Goal: Transaction & Acquisition: Purchase product/service

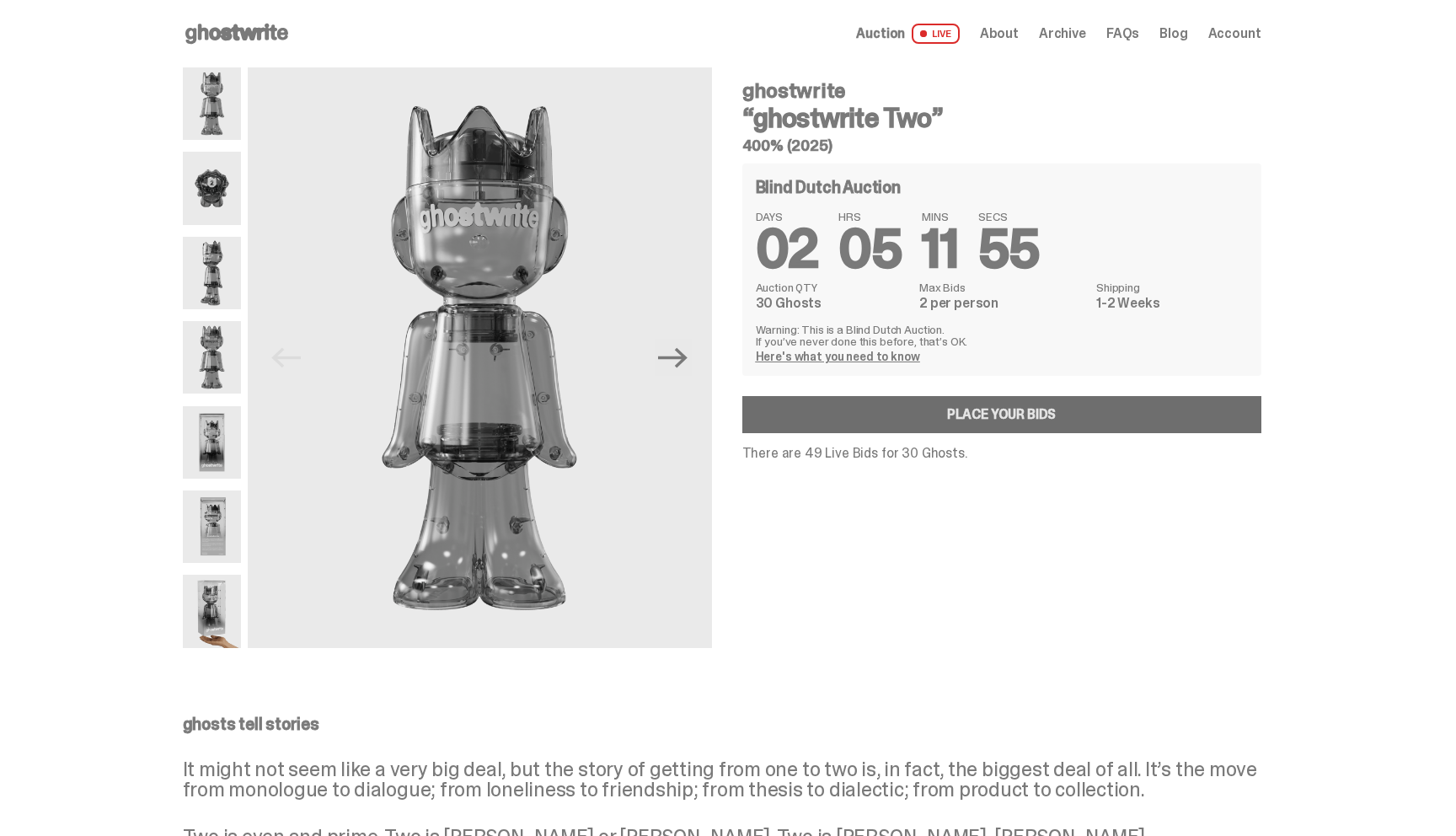
click at [908, 415] on link "Place your Bids" at bounding box center [1002, 415] width 519 height 37
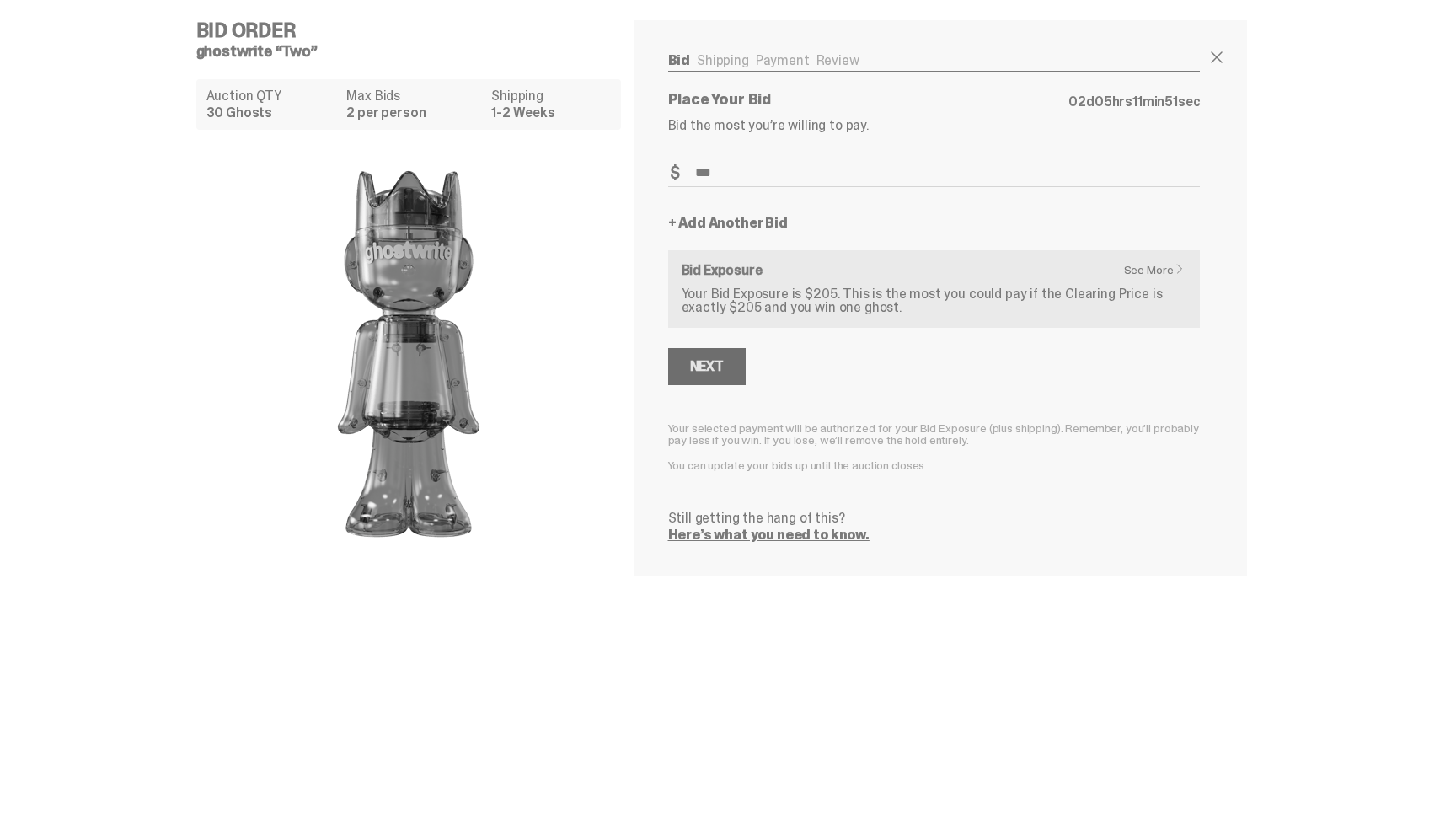
type input "***"
click at [732, 367] on button "Next" at bounding box center [707, 367] width 77 height 37
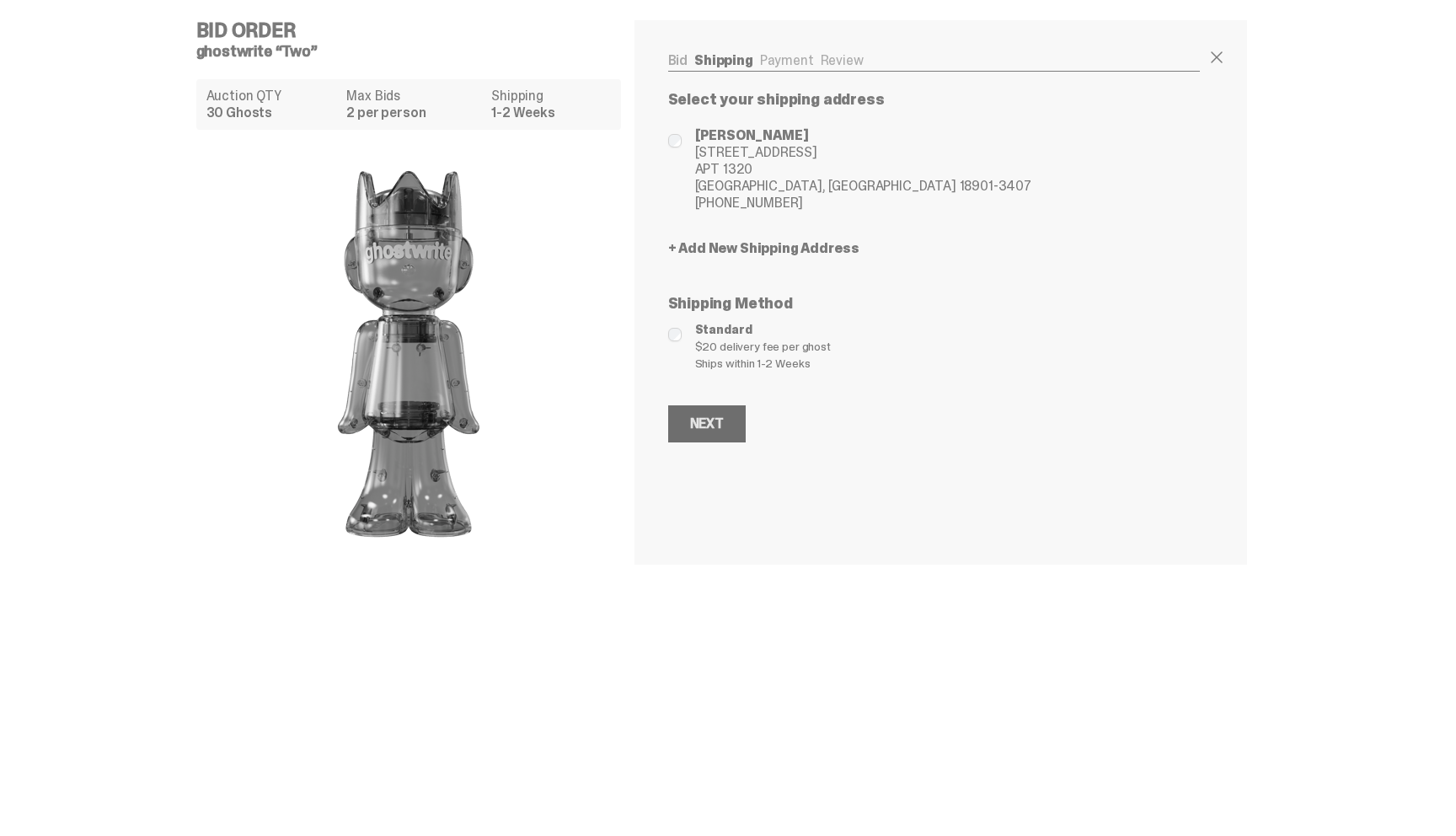
click at [724, 419] on div "Next" at bounding box center [707, 423] width 34 height 14
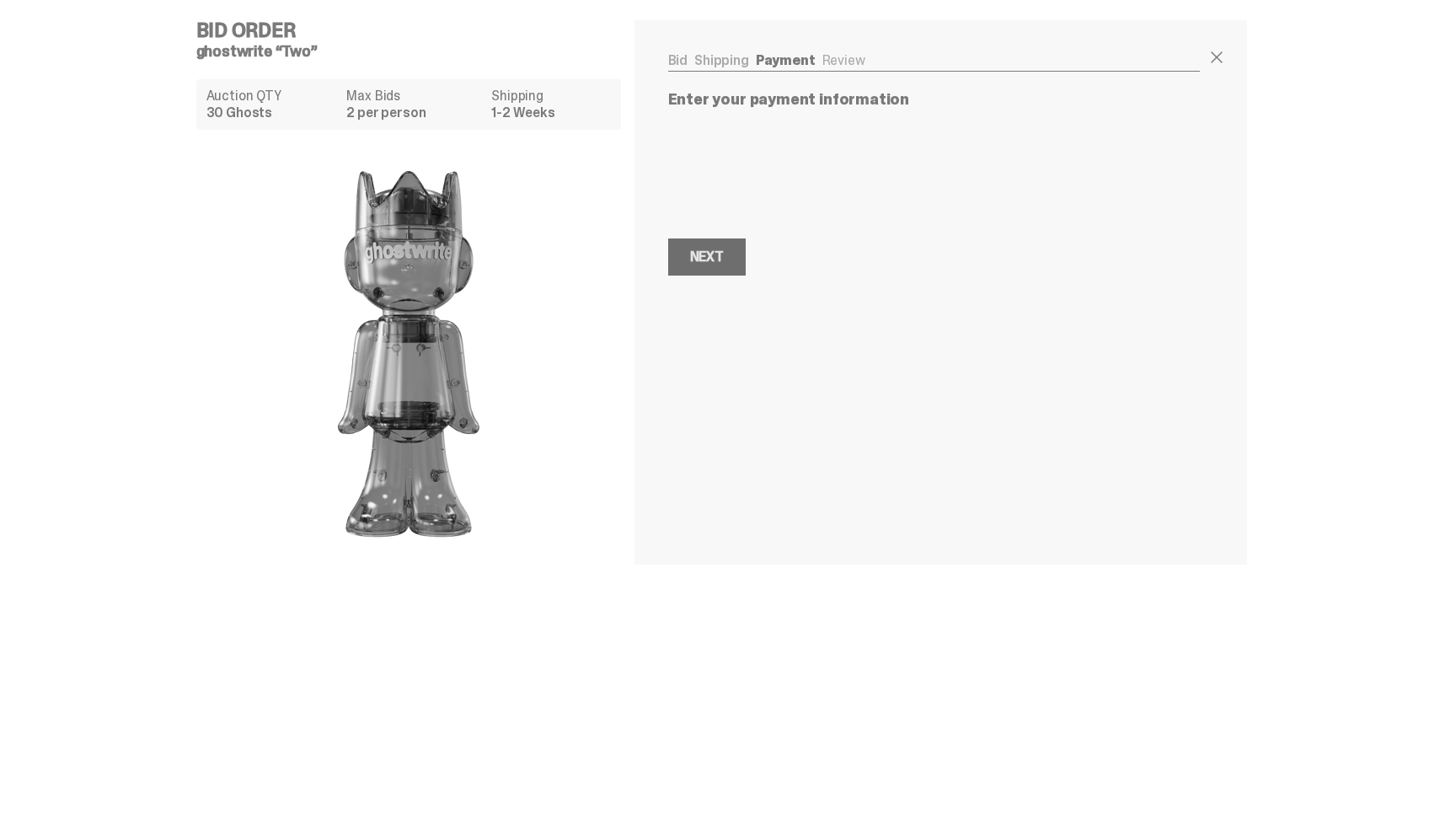
click at [724, 263] on div "Next" at bounding box center [707, 257] width 34 height 14
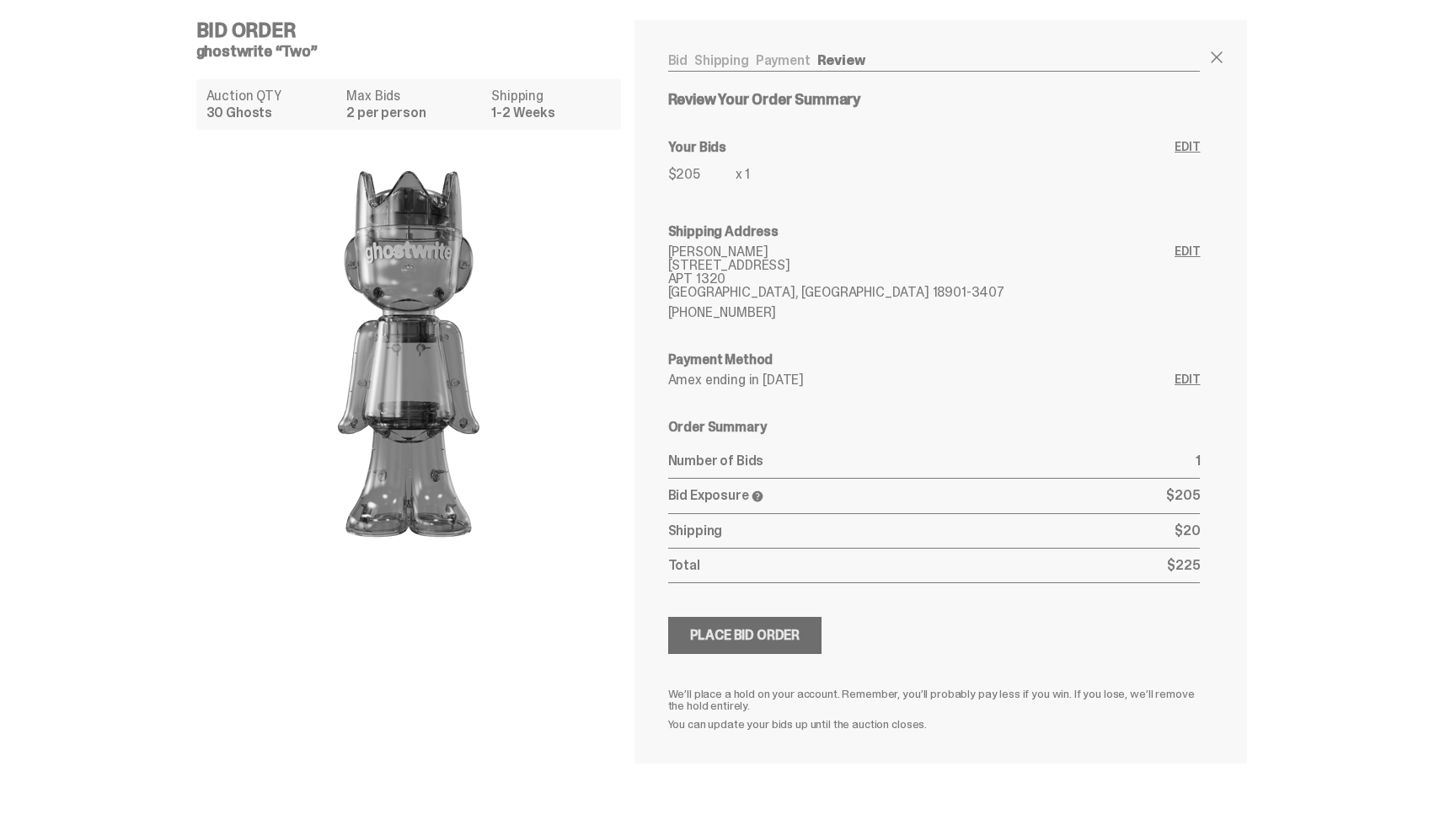
click at [771, 635] on div "Place Bid Order" at bounding box center [745, 635] width 110 height 14
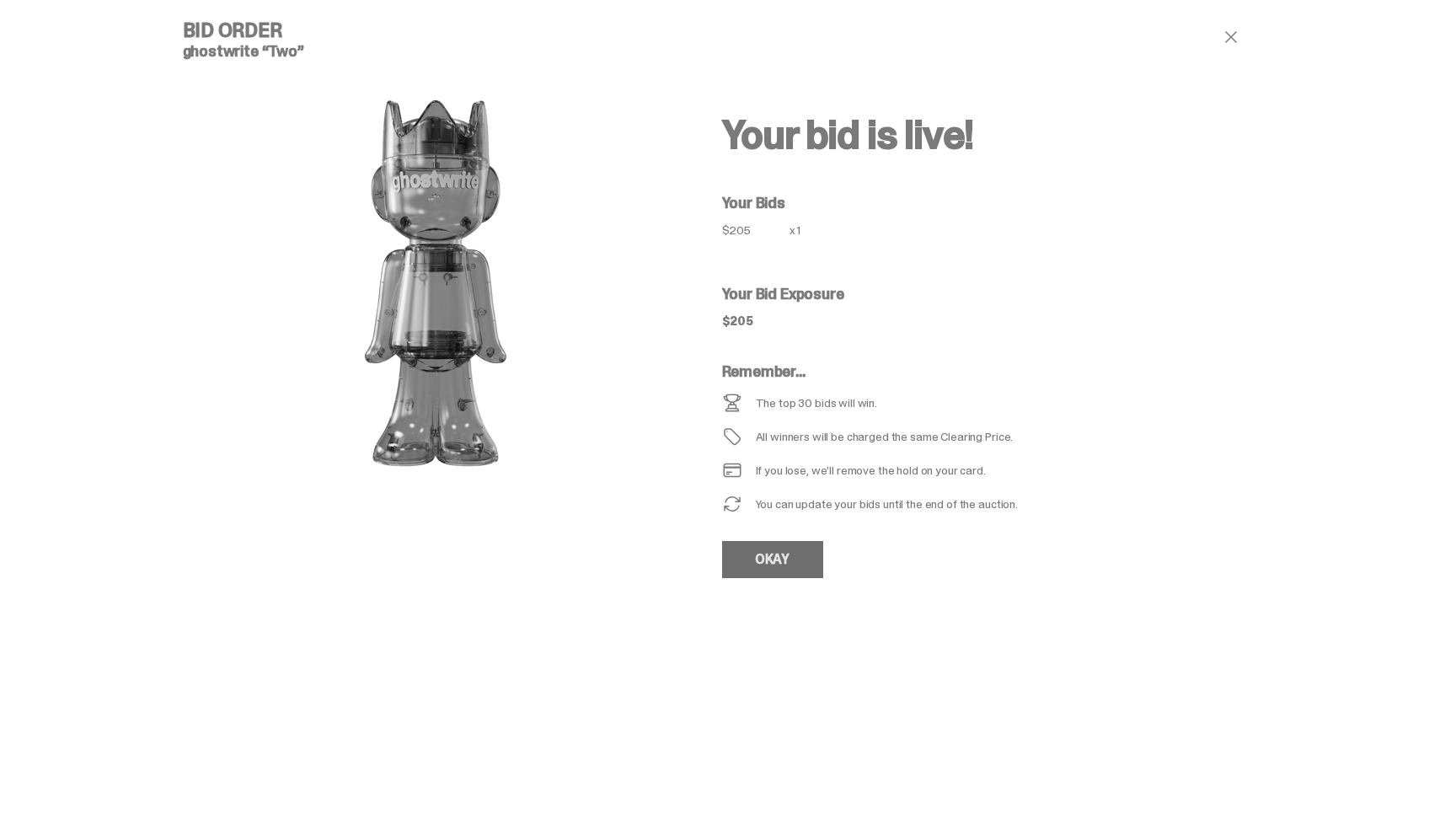
click at [769, 563] on link "OKAY" at bounding box center [773, 559] width 101 height 37
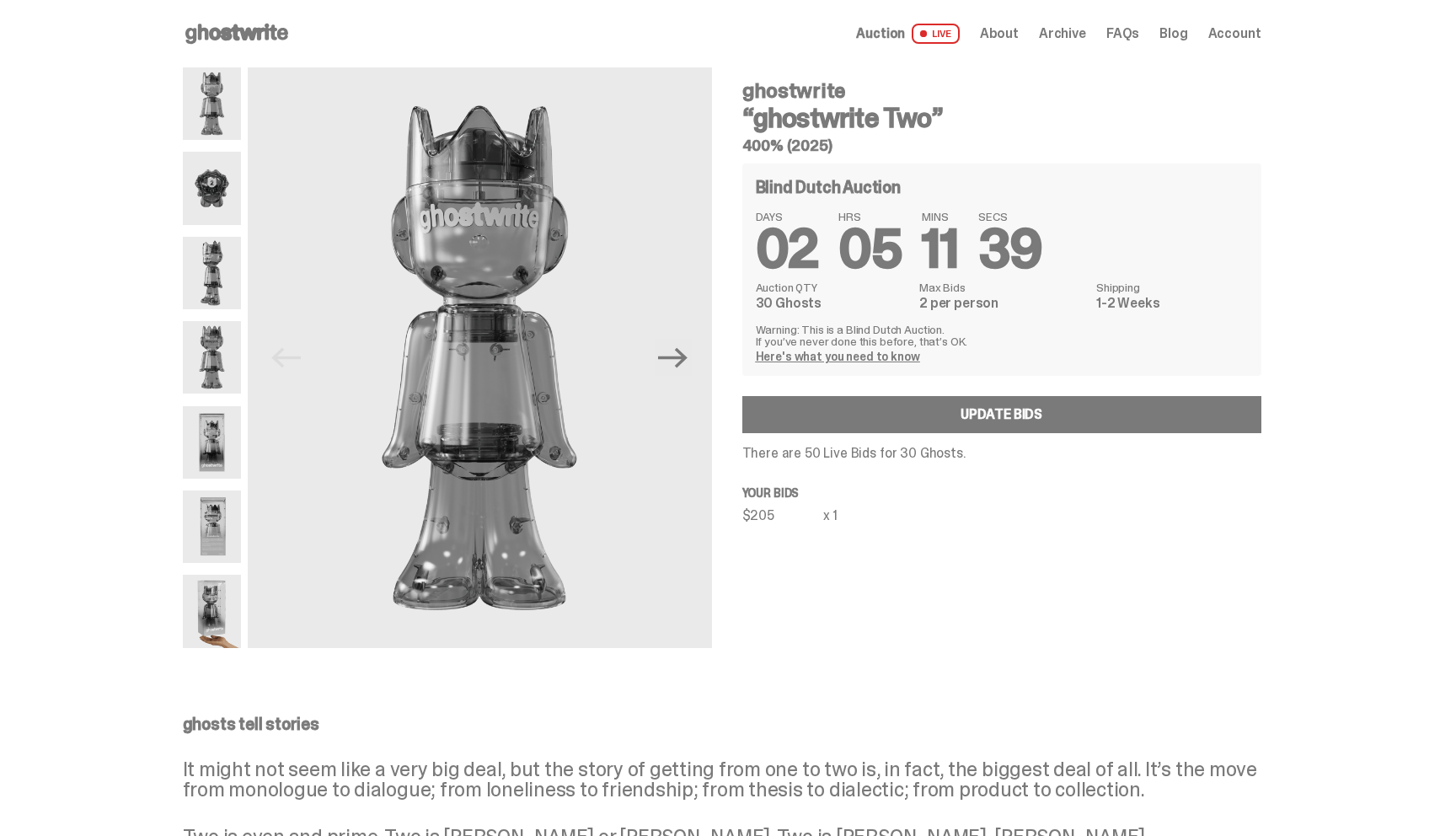
click at [210, 31] on icon at bounding box center [236, 34] width 108 height 27
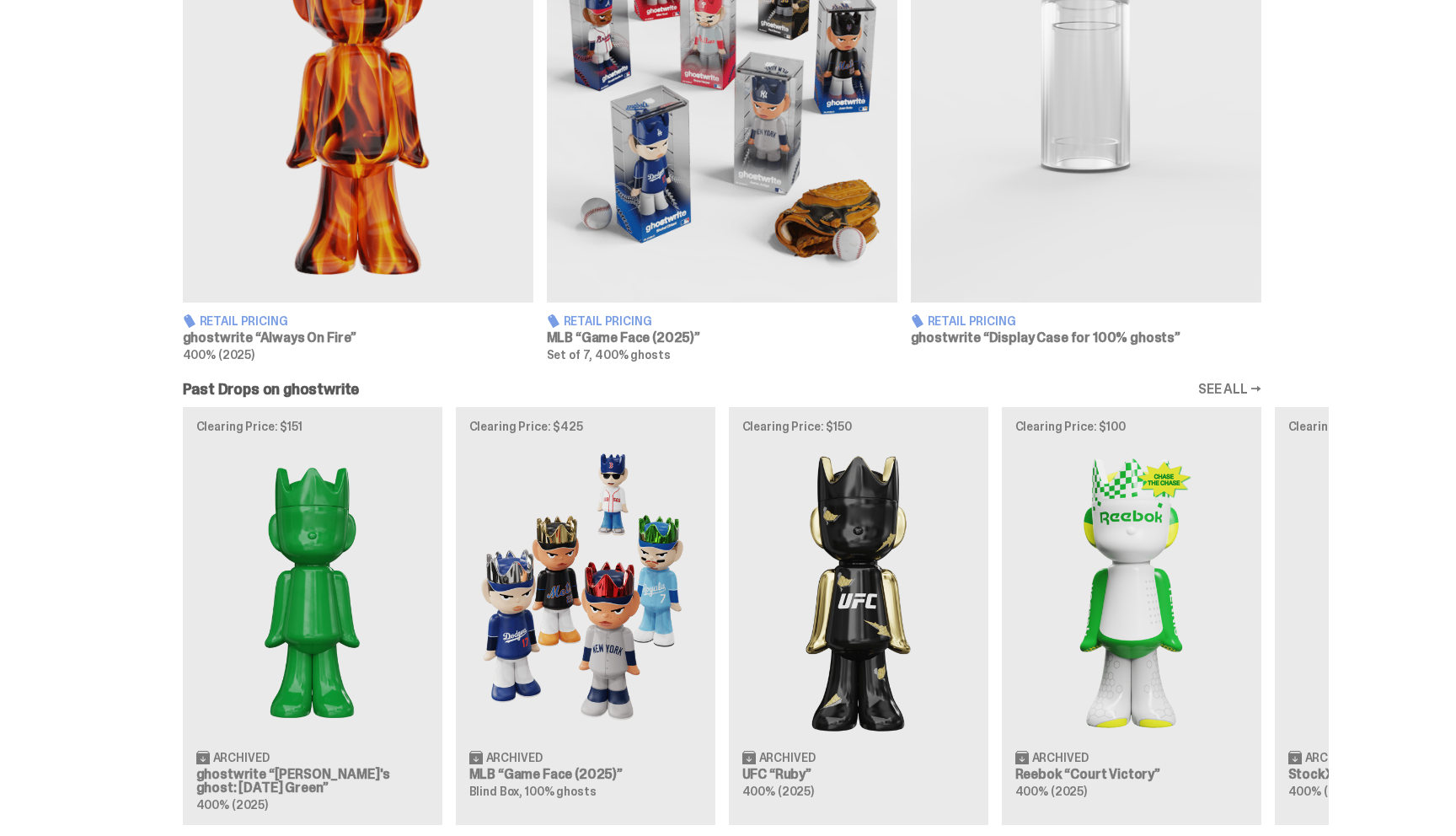
scroll to position [1162, 0]
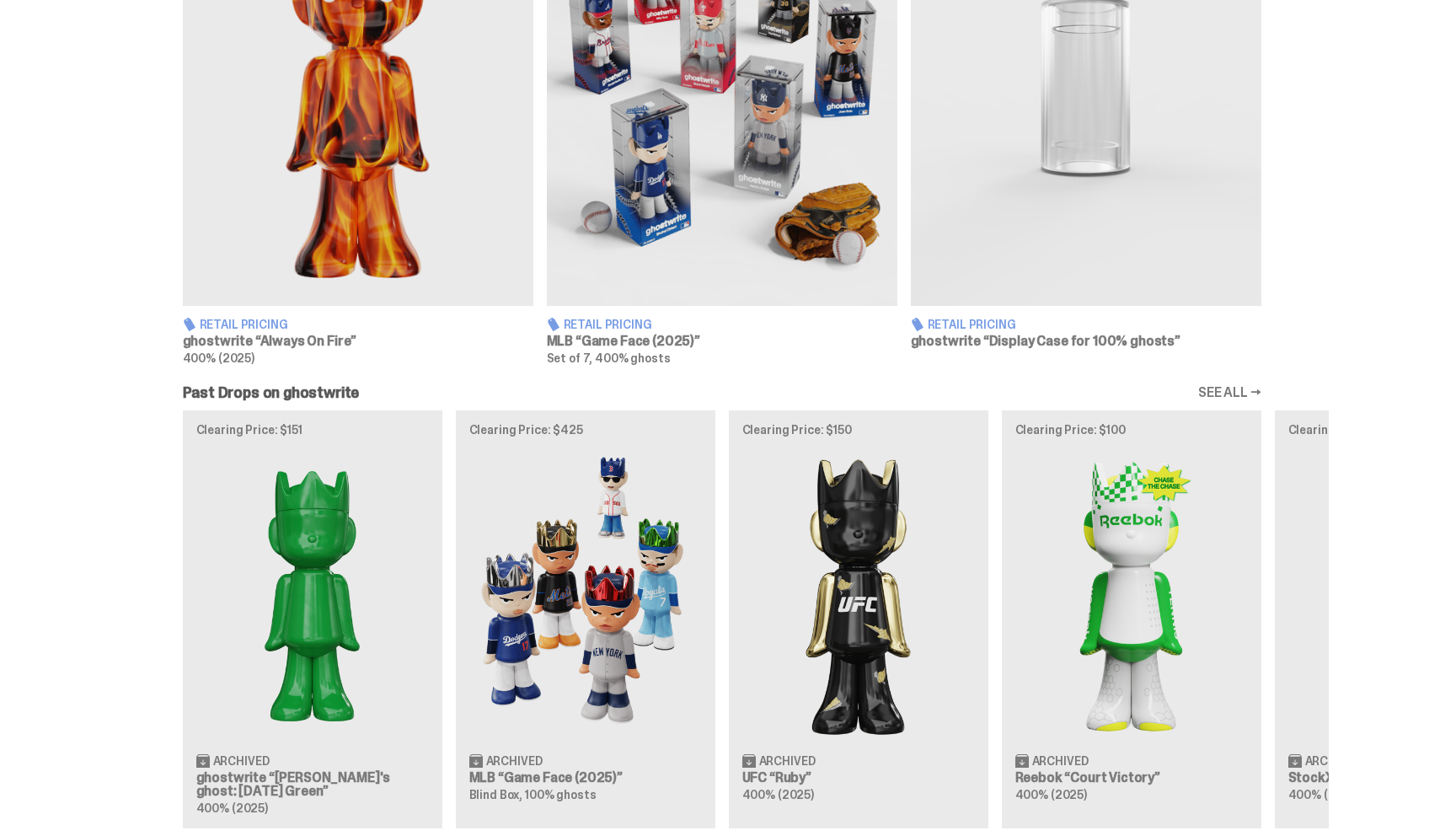
click at [680, 114] on img at bounding box center [721, 86] width 350 height 438
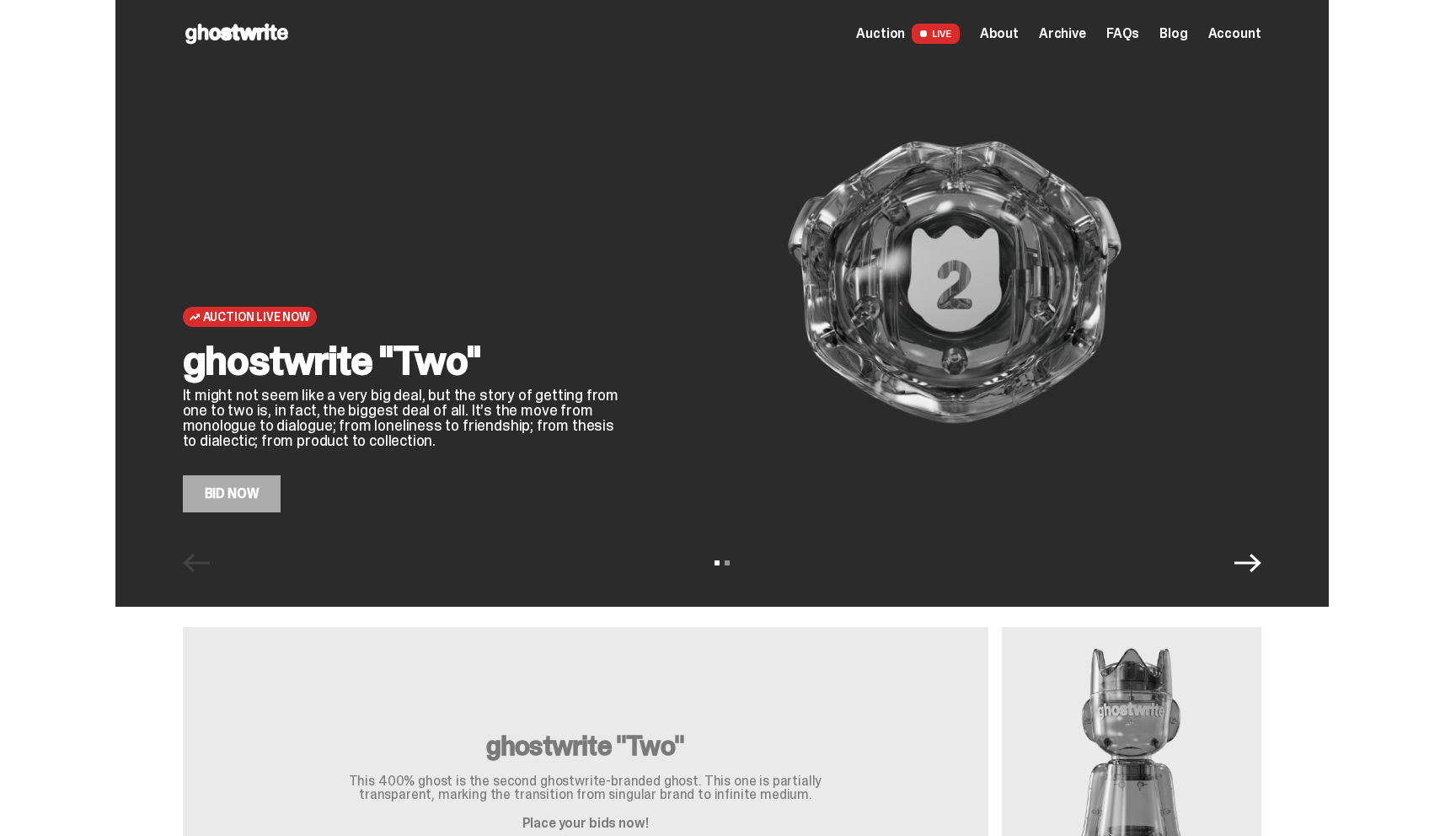
click at [1077, 27] on span "Archive" at bounding box center [1063, 34] width 47 height 14
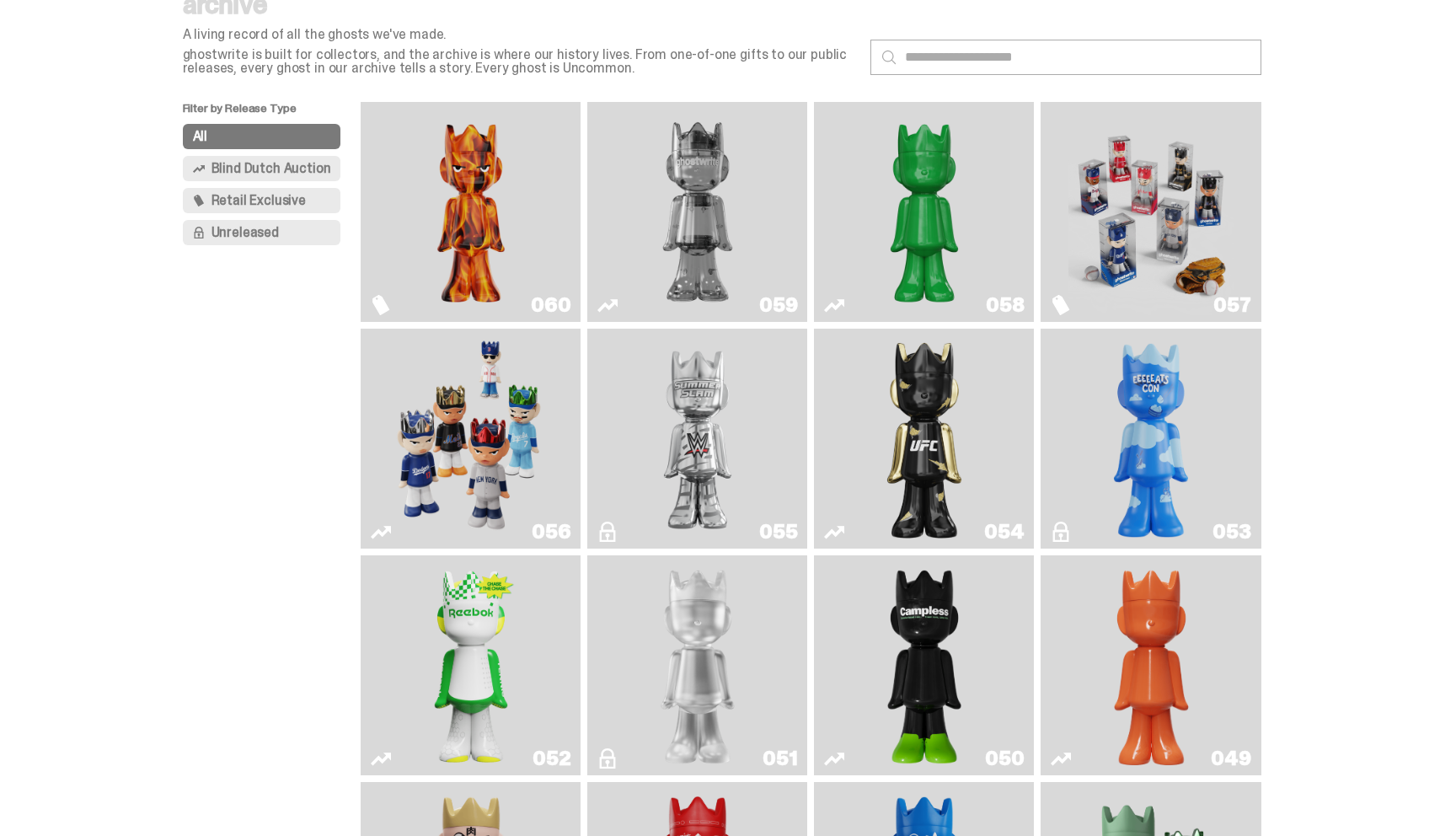
scroll to position [104, 0]
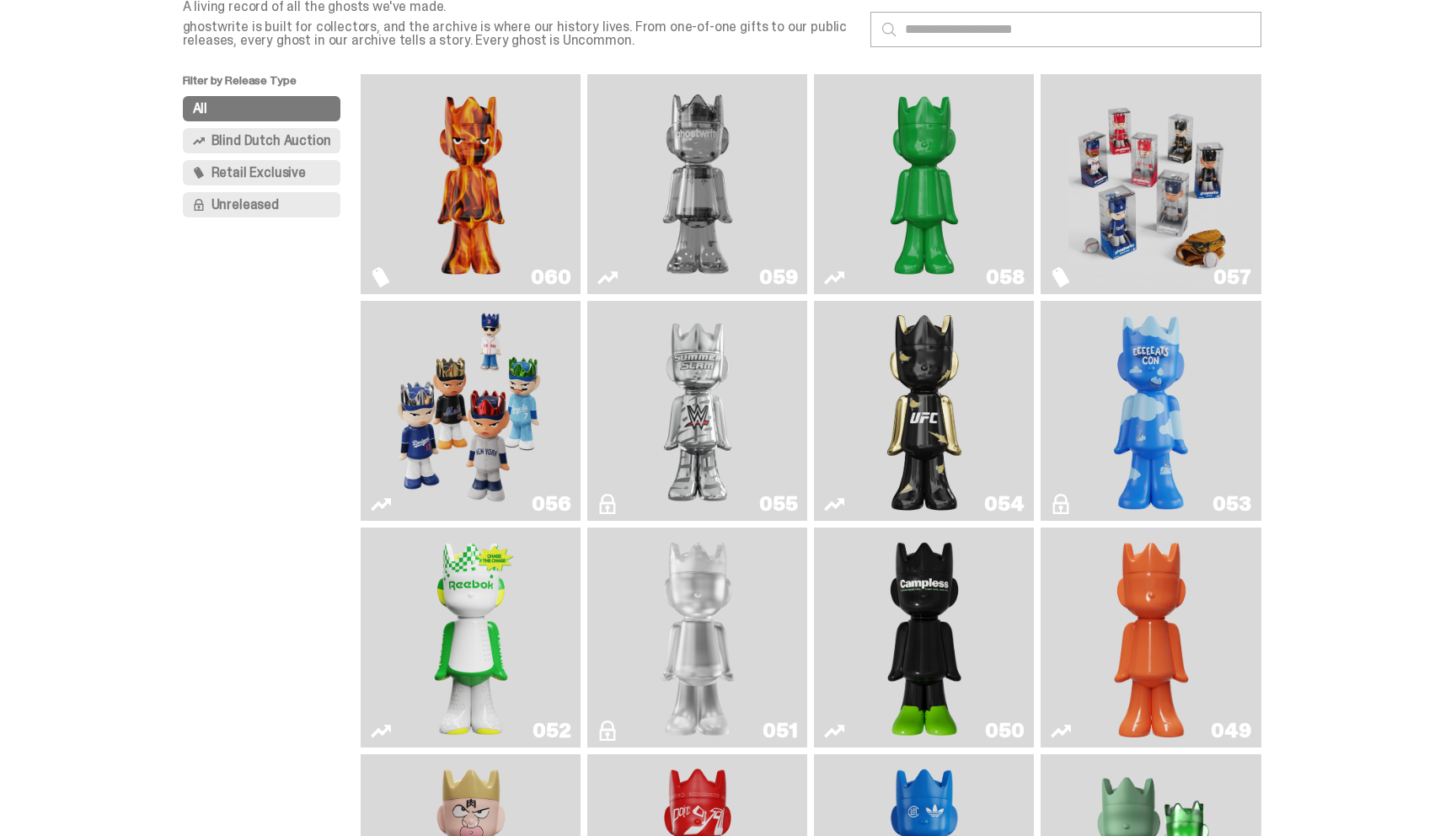
click at [715, 163] on img "Two" at bounding box center [697, 184] width 165 height 207
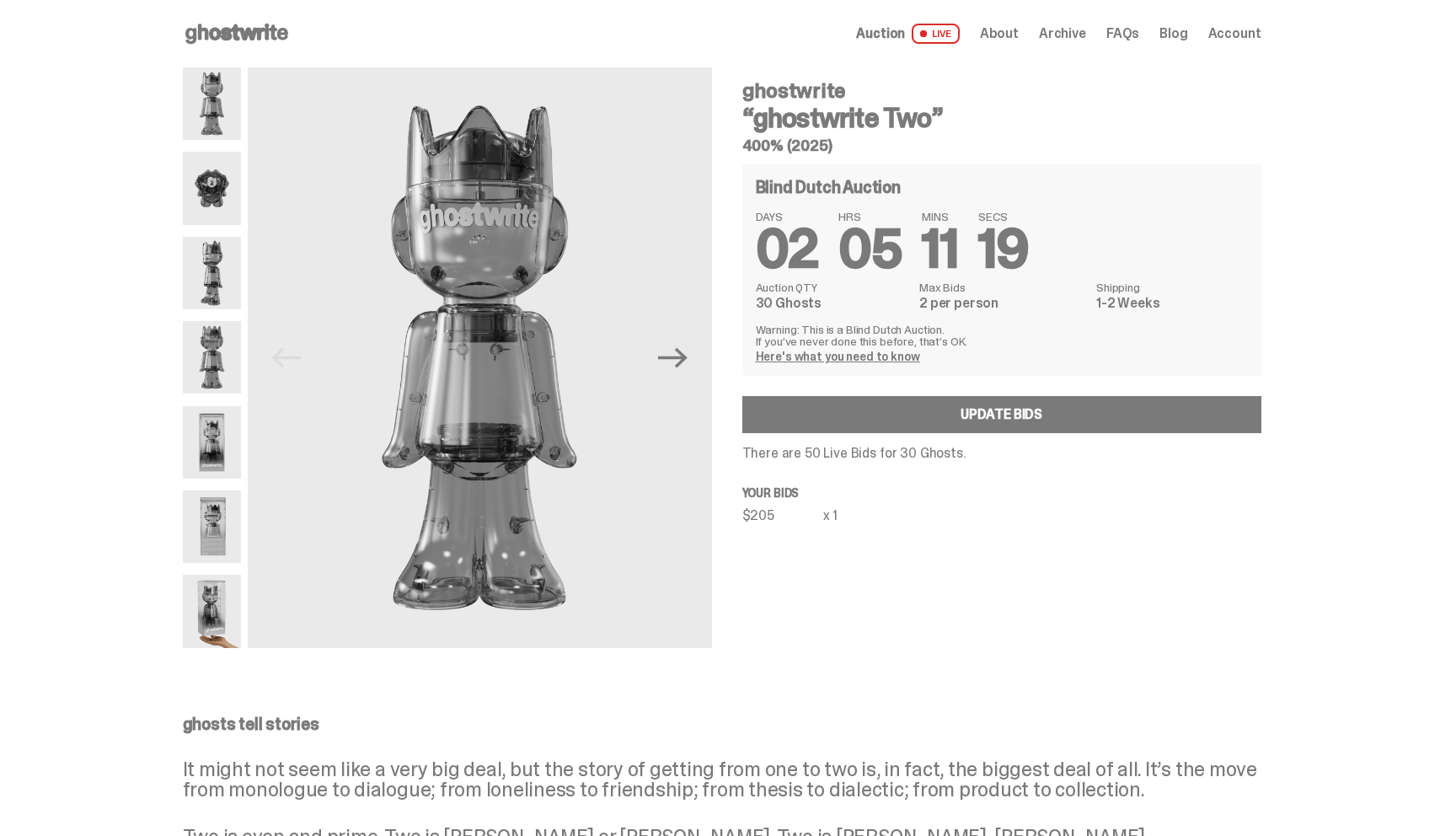
scroll to position [104, 0]
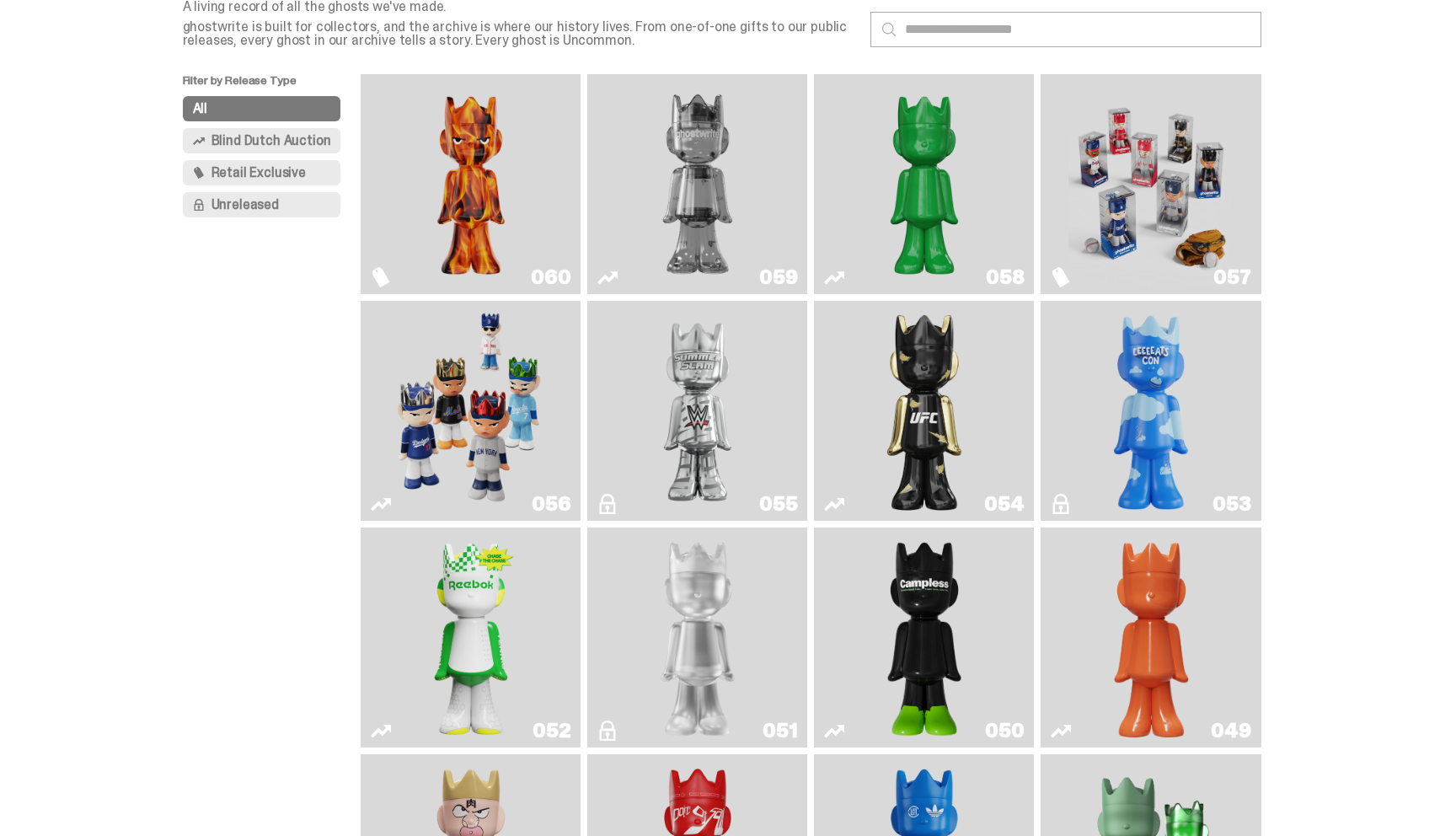
click at [910, 168] on img "Schrödinger's ghost: Sunday Green" at bounding box center [924, 184] width 165 height 207
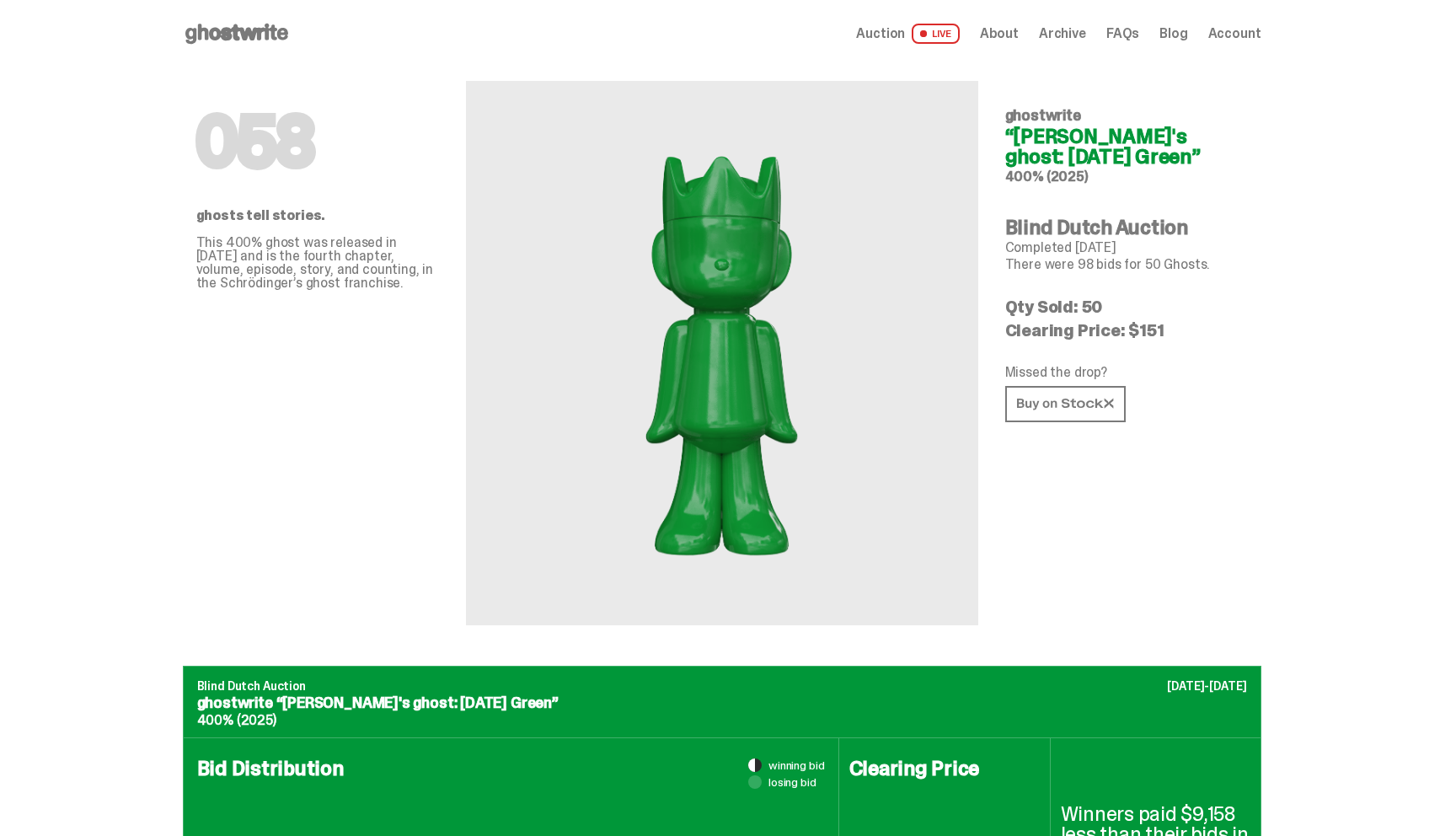
click at [1126, 426] on div "058 ghostwrite “[PERSON_NAME]'s ghost: [DATE] Green” 400% (2025) Blind Dutch Au…" at bounding box center [1126, 346] width 243 height 558
click at [1117, 417] on link at bounding box center [1065, 403] width 120 height 36
